Goal: Task Accomplishment & Management: Manage account settings

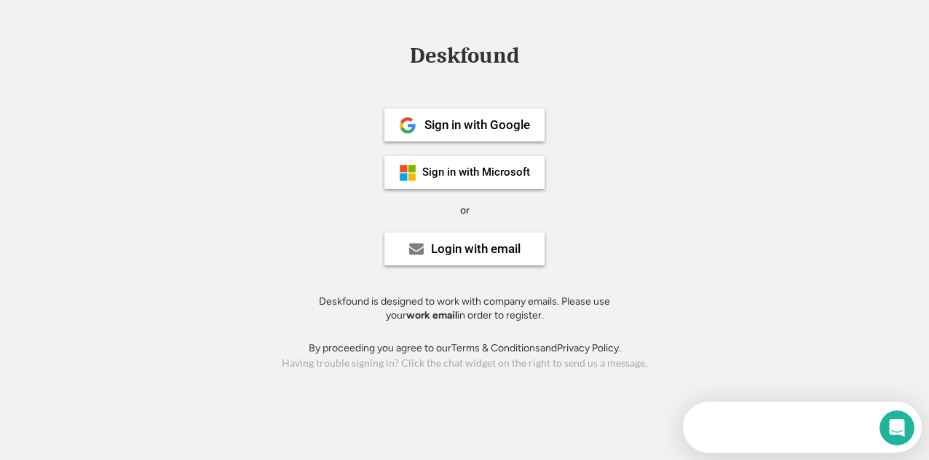
scroll to position [13, 0]
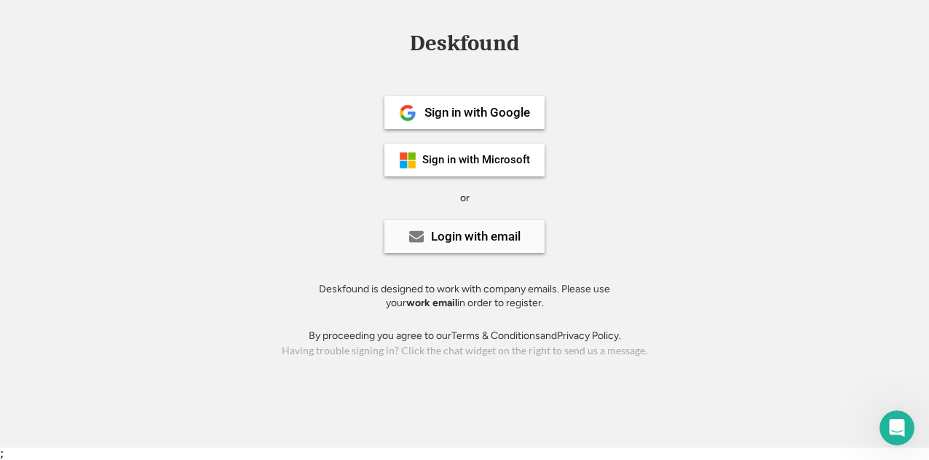
click at [476, 237] on div "Login with email" at bounding box center [476, 236] width 90 height 12
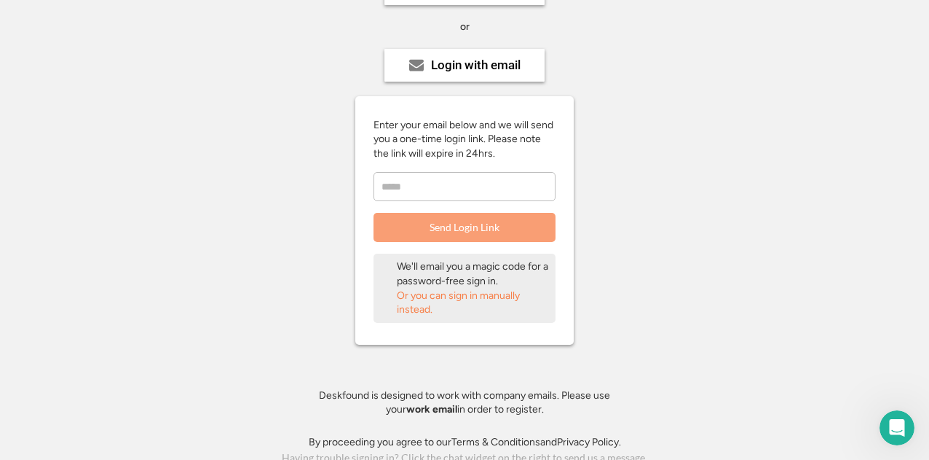
scroll to position [185, 0]
click at [466, 194] on input "email" at bounding box center [465, 184] width 182 height 29
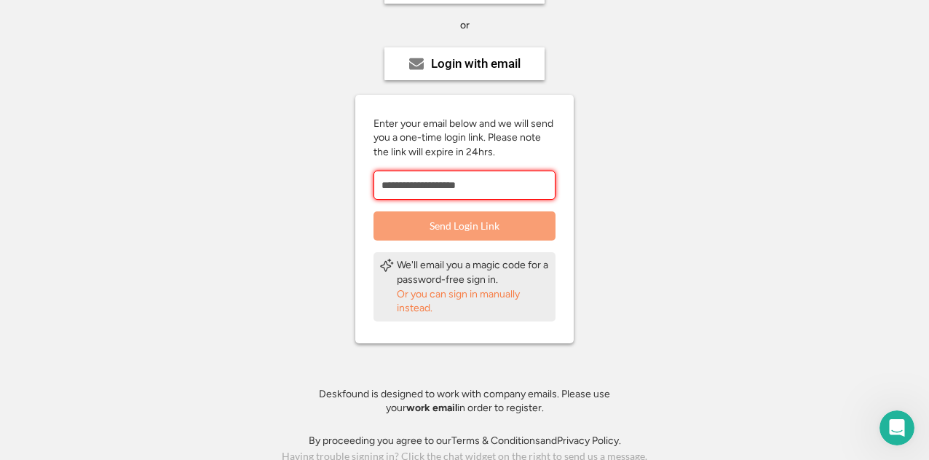
type input "**********"
click at [478, 222] on button "Send Login Link" at bounding box center [465, 225] width 182 height 29
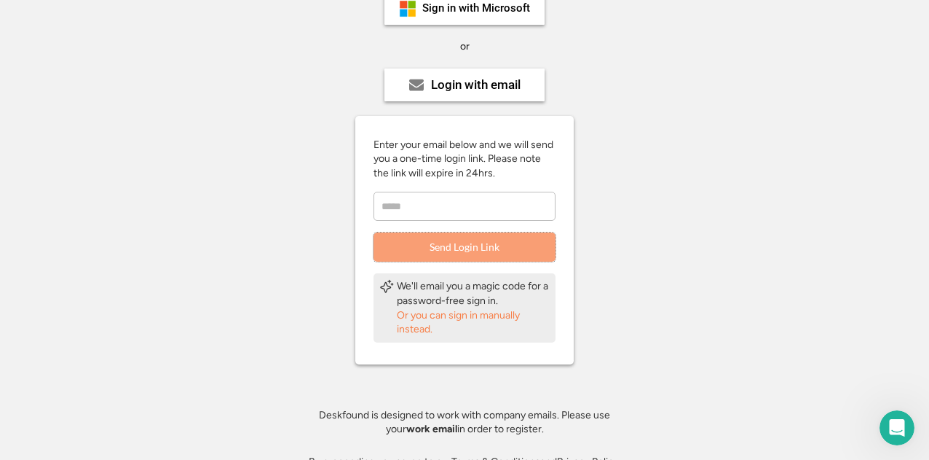
scroll to position [191, 0]
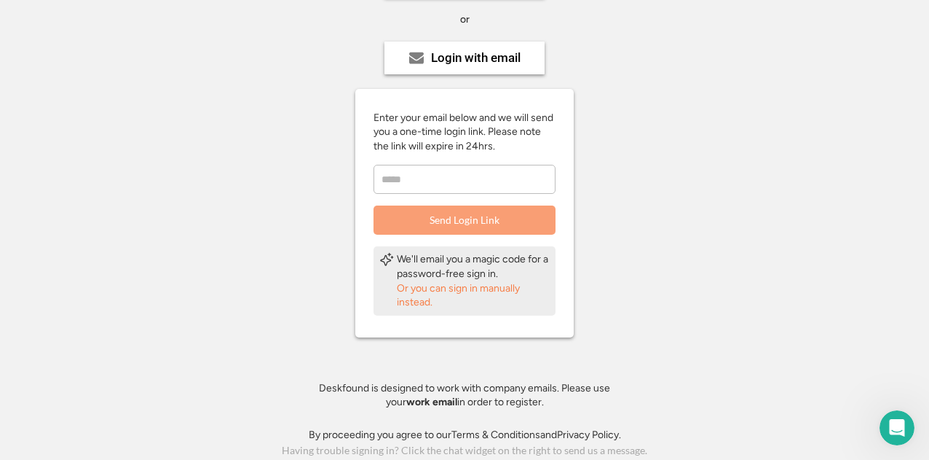
click at [457, 293] on div "Or you can sign in manually instead." at bounding box center [473, 295] width 153 height 28
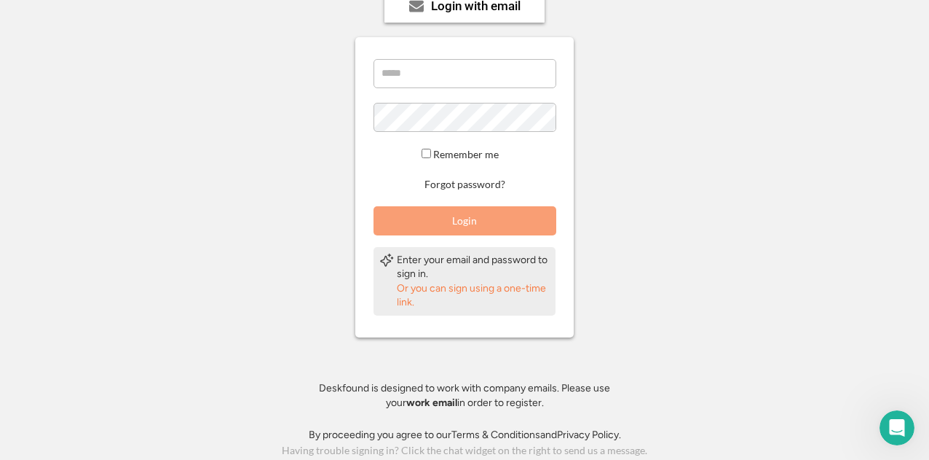
scroll to position [242, 0]
click at [492, 411] on div "Deskfound is designed to work with company emails. Please use your work email i…" at bounding box center [465, 403] width 328 height 43
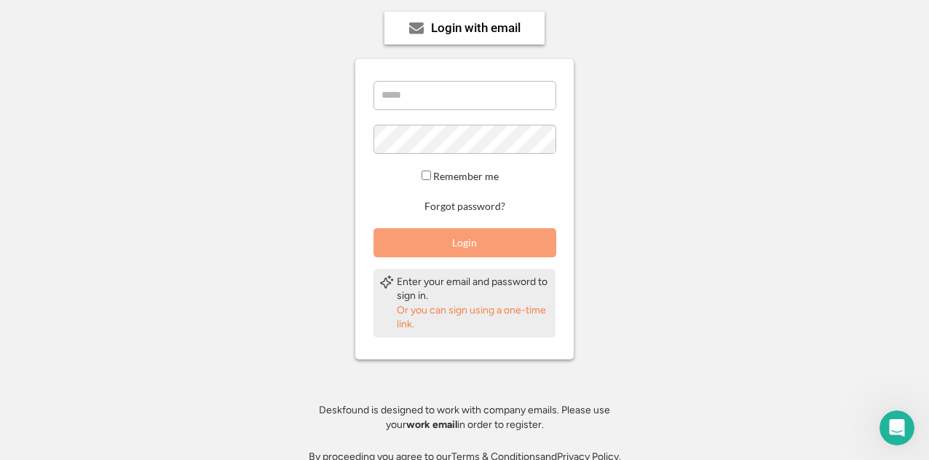
scroll to position [243, 0]
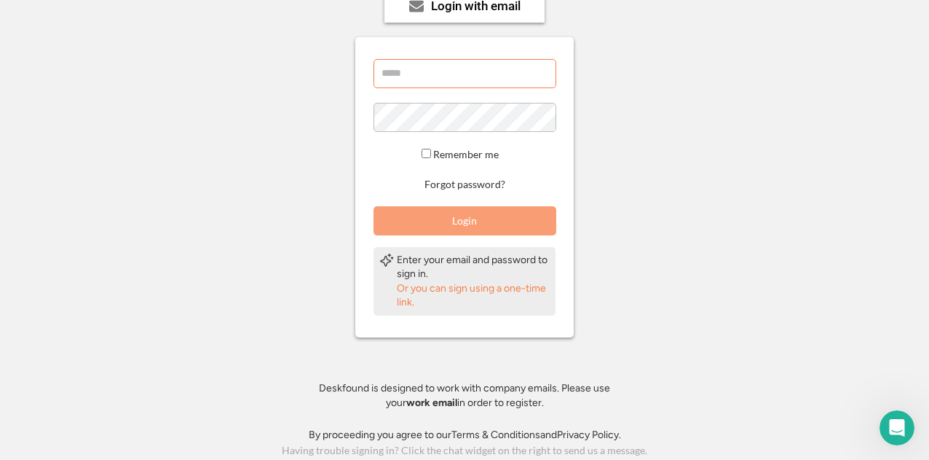
click at [473, 84] on input "email" at bounding box center [465, 73] width 183 height 29
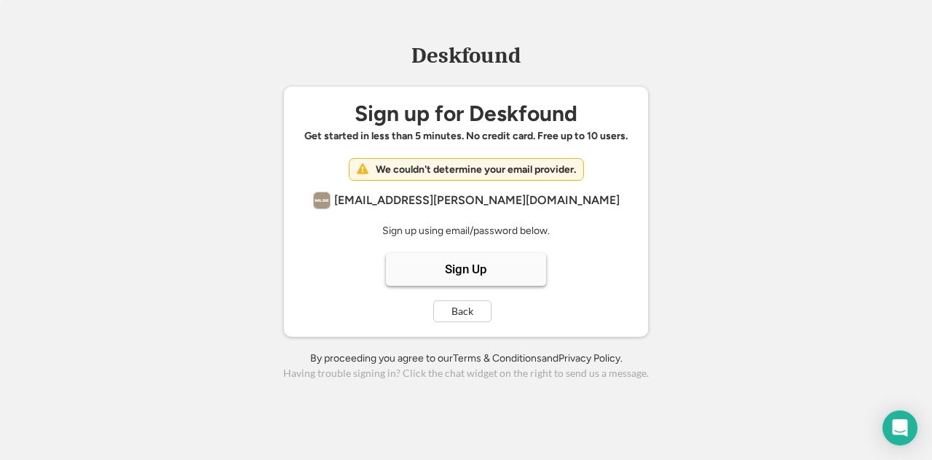
click at [480, 263] on div "Sign Up" at bounding box center [466, 269] width 42 height 12
